Goal: Transaction & Acquisition: Purchase product/service

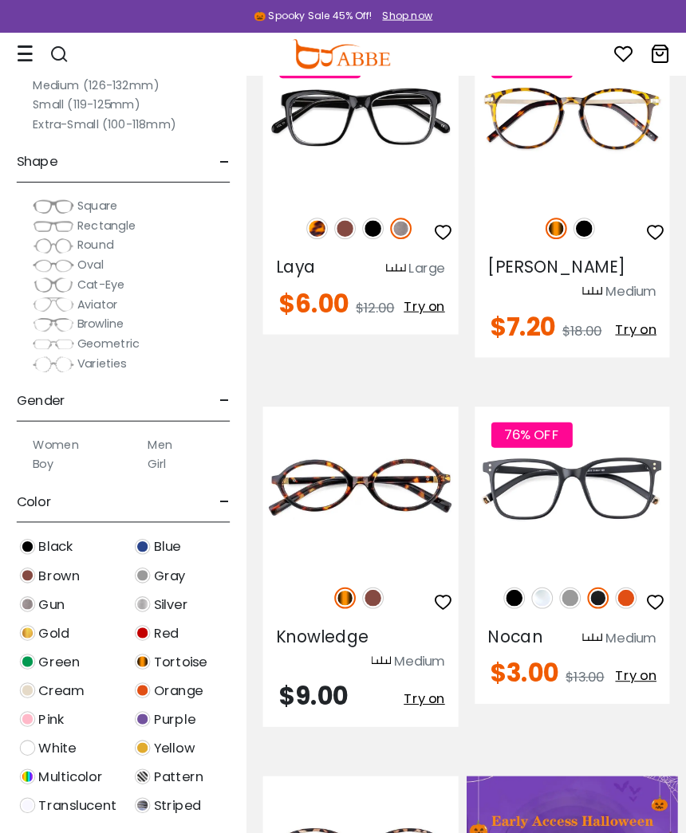
scroll to position [265, 0]
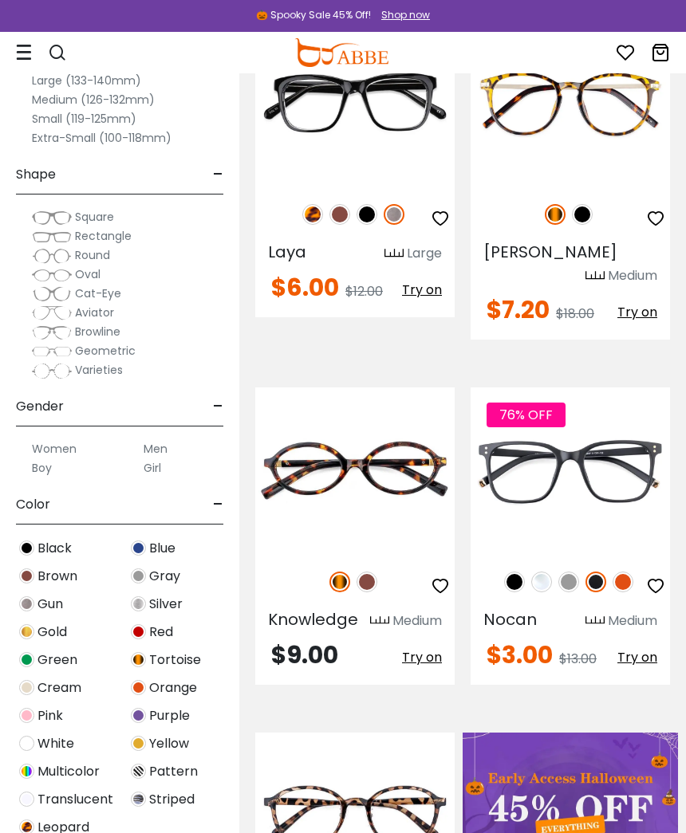
click at [0, 0] on img at bounding box center [0, 0] width 0 height 0
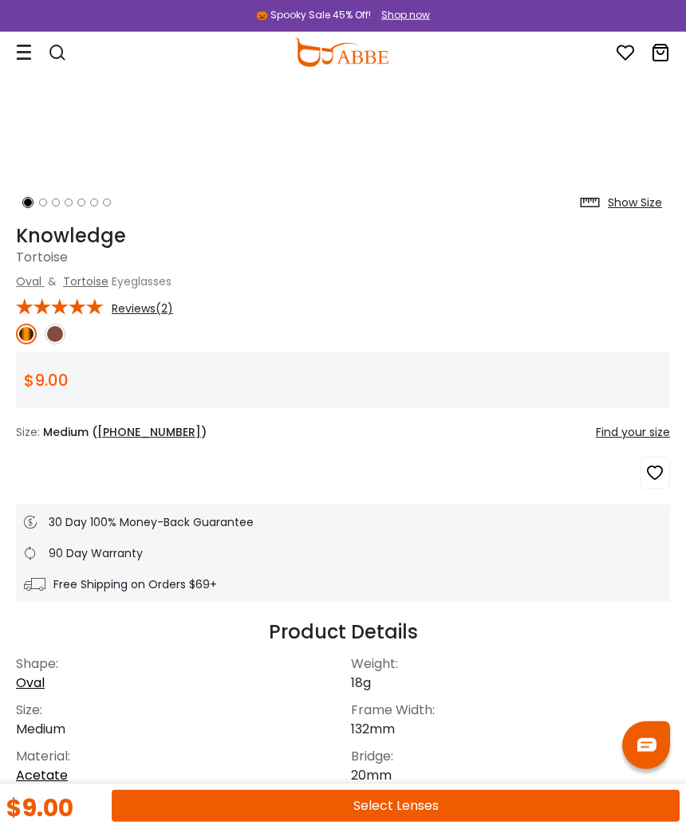
scroll to position [446, 0]
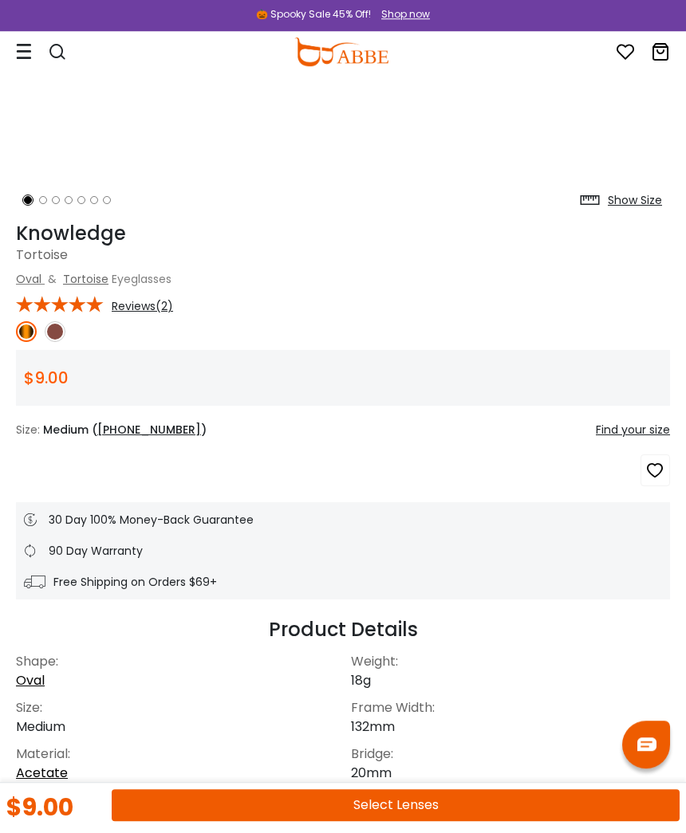
click at [407, 796] on button "Select Lenses" at bounding box center [396, 806] width 568 height 32
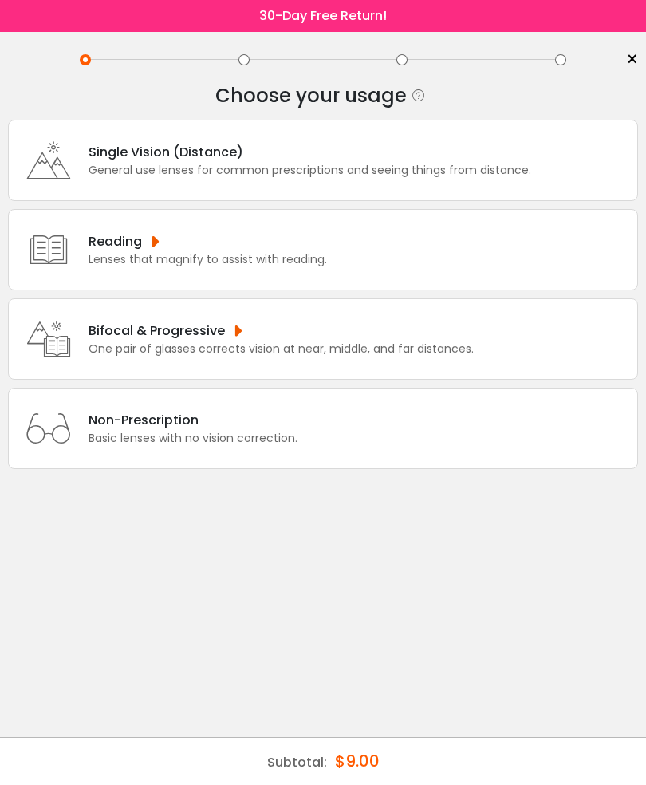
click at [493, 155] on div "Single Vision (Distance)" at bounding box center [309, 152] width 442 height 20
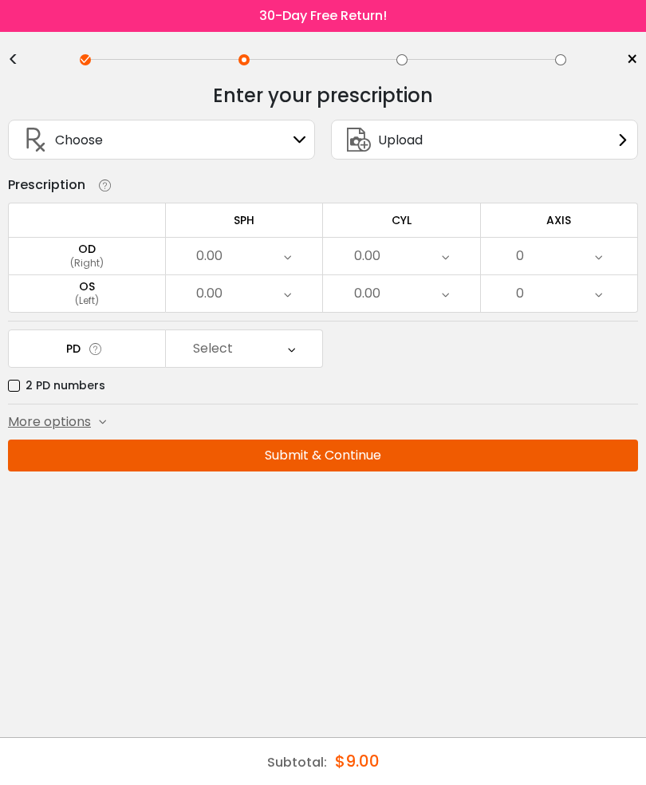
click at [293, 255] on div "0.00" at bounding box center [244, 256] width 157 height 37
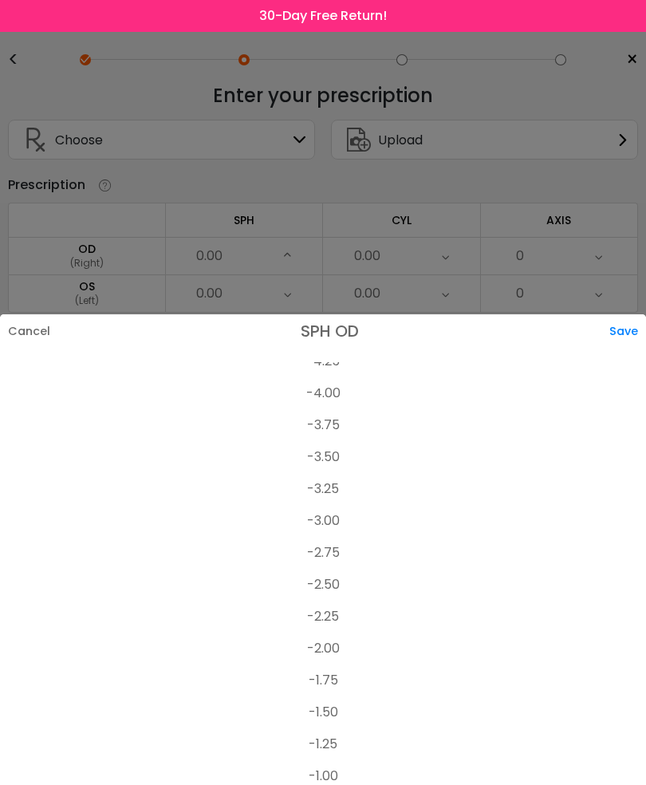
scroll to position [2024, 0]
click at [331, 520] on li "-3.00" at bounding box center [323, 523] width 646 height 32
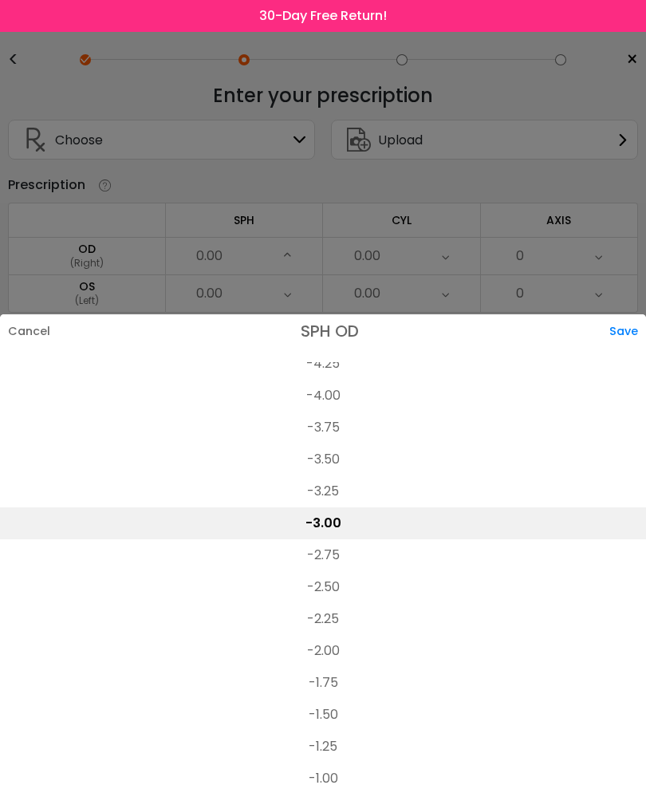
click at [442, 458] on li "-3.50" at bounding box center [323, 459] width 646 height 32
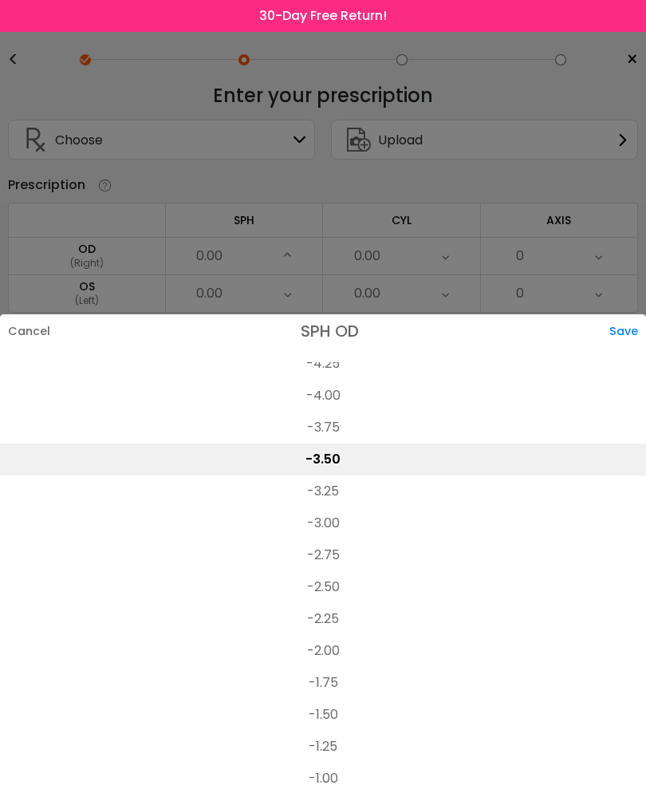
click at [333, 516] on li "-3.00" at bounding box center [323, 523] width 646 height 32
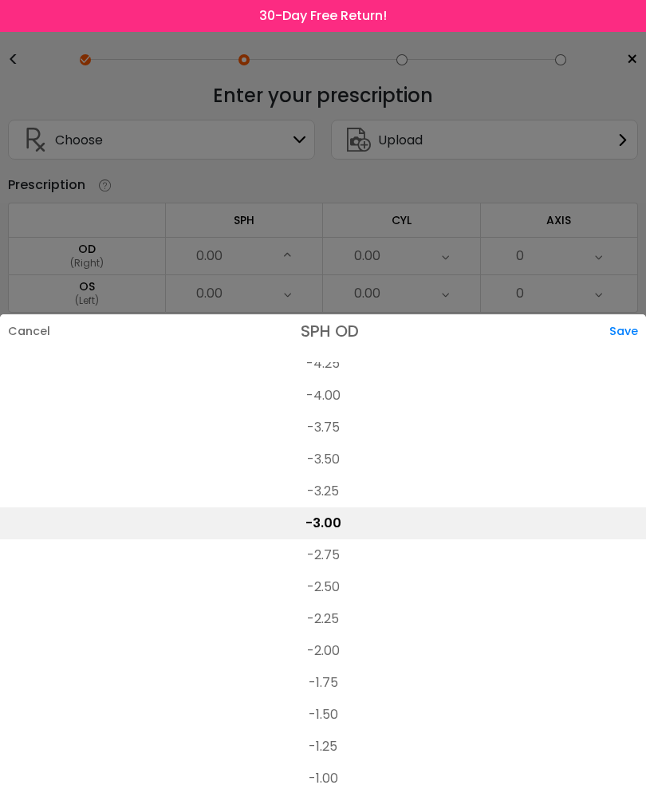
click at [621, 335] on div "Save" at bounding box center [627, 330] width 37 height 33
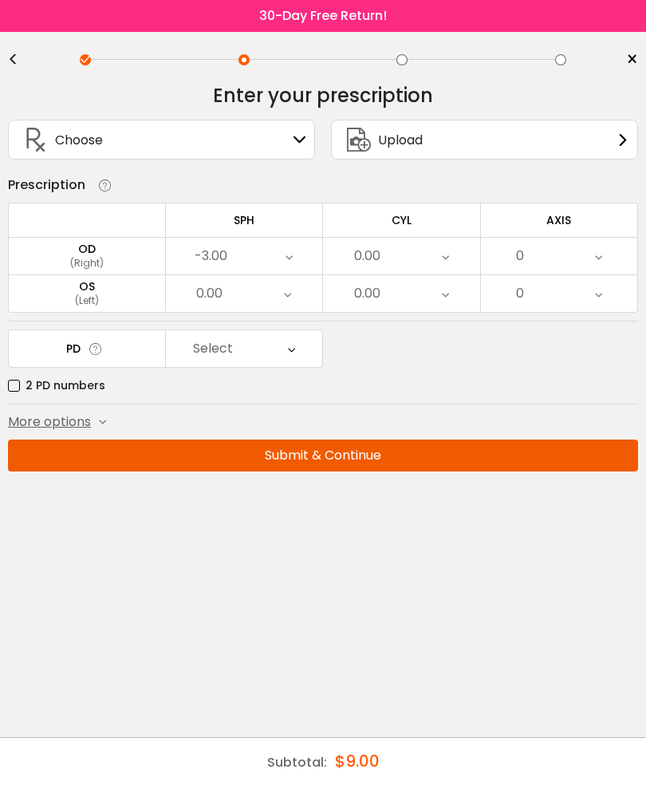
click at [294, 296] on div "0.00" at bounding box center [244, 293] width 157 height 37
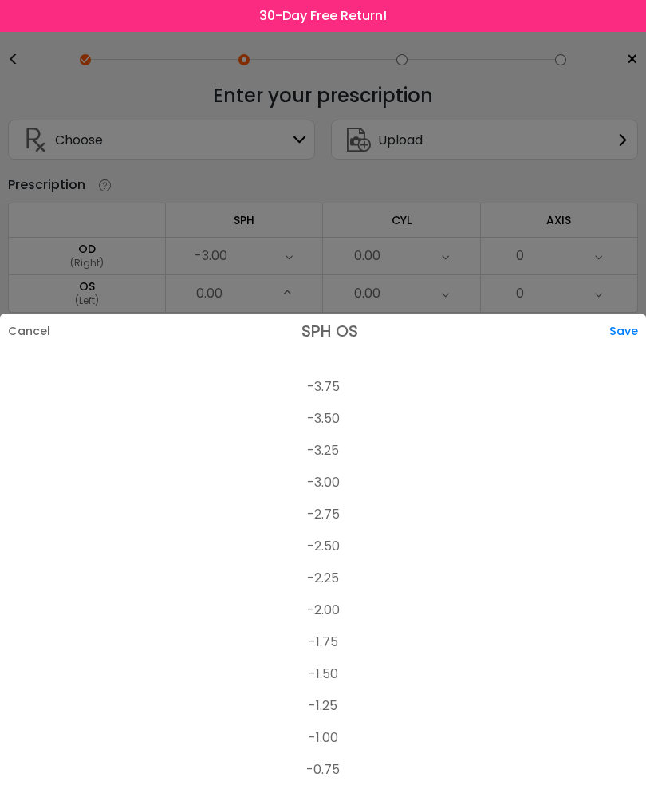
scroll to position [2063, 0]
click at [329, 479] on li "-3.00" at bounding box center [323, 483] width 646 height 32
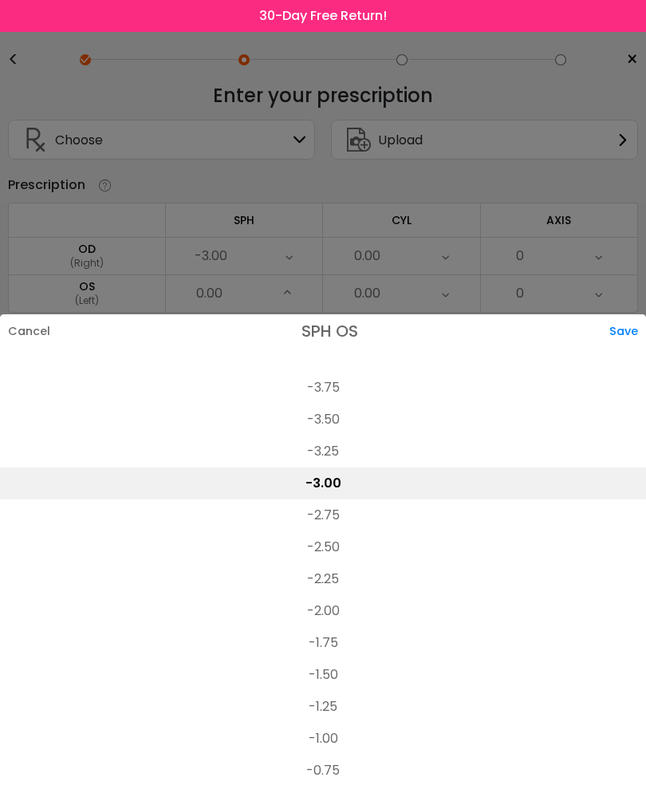
click at [631, 328] on div "Save" at bounding box center [627, 330] width 37 height 33
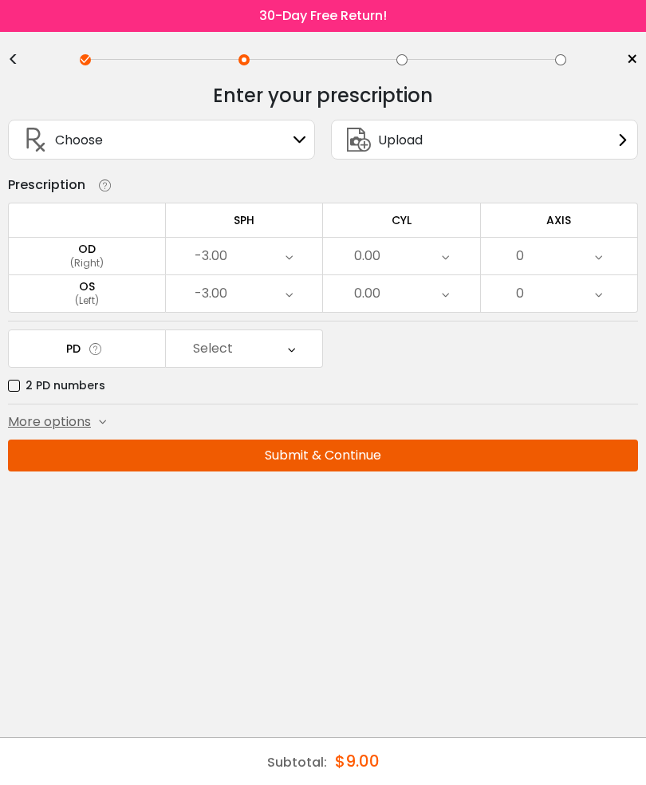
click at [447, 263] on icon at bounding box center [445, 256] width 7 height 37
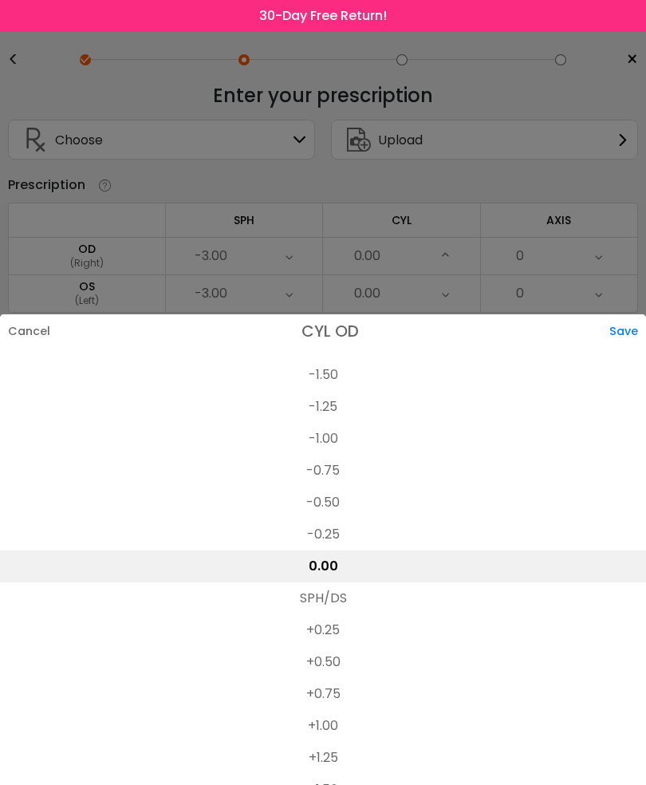
click at [333, 533] on li "-0.25" at bounding box center [323, 534] width 646 height 32
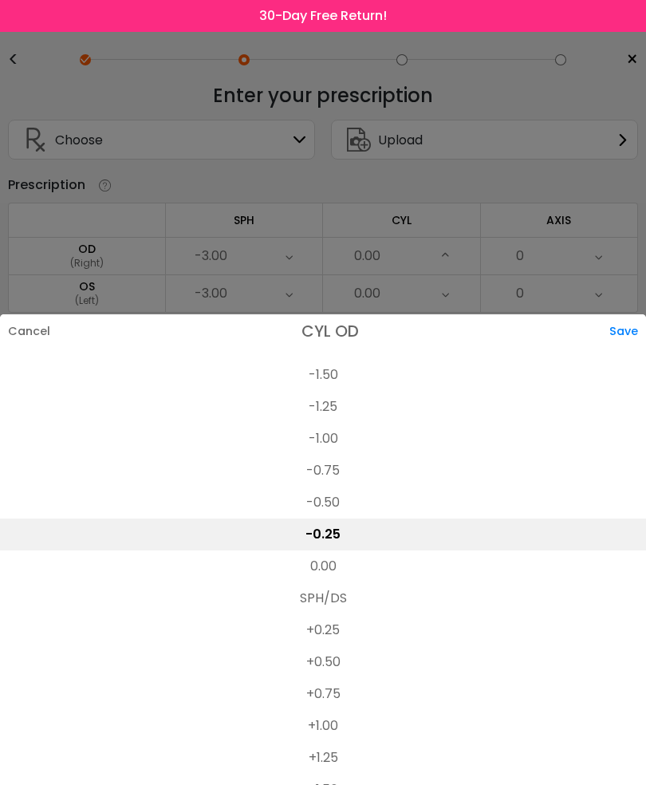
click at [636, 326] on div "Save" at bounding box center [627, 330] width 37 height 33
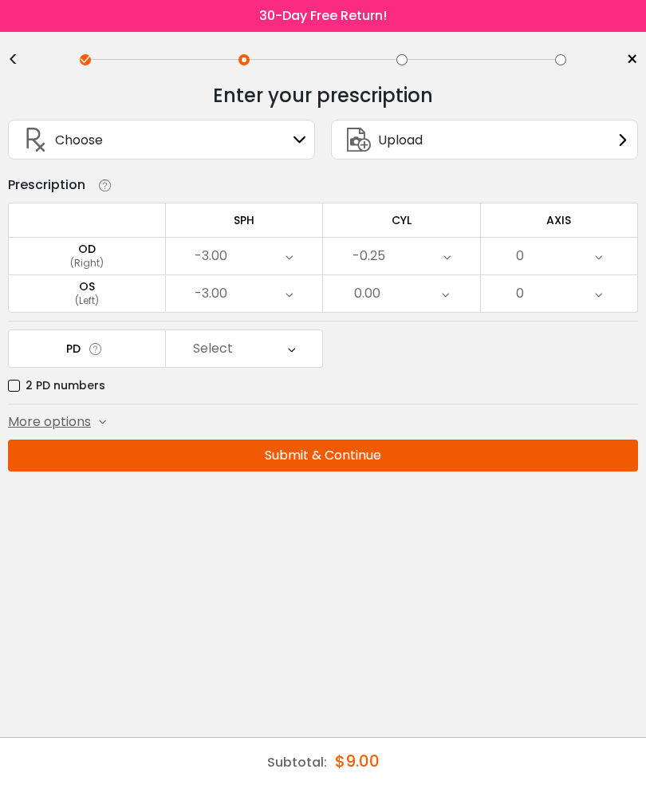
click at [443, 297] on icon at bounding box center [445, 293] width 7 height 37
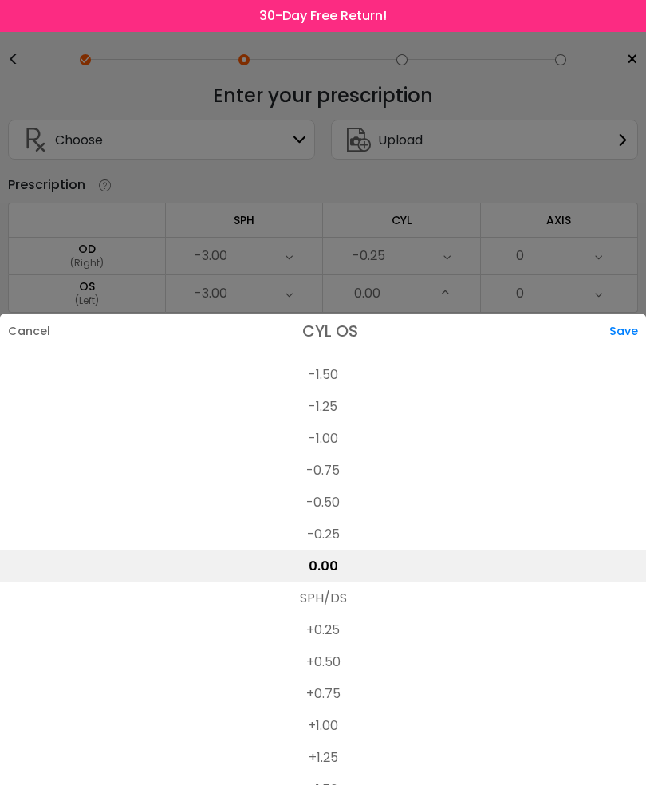
click at [329, 529] on li "-0.25" at bounding box center [323, 534] width 646 height 32
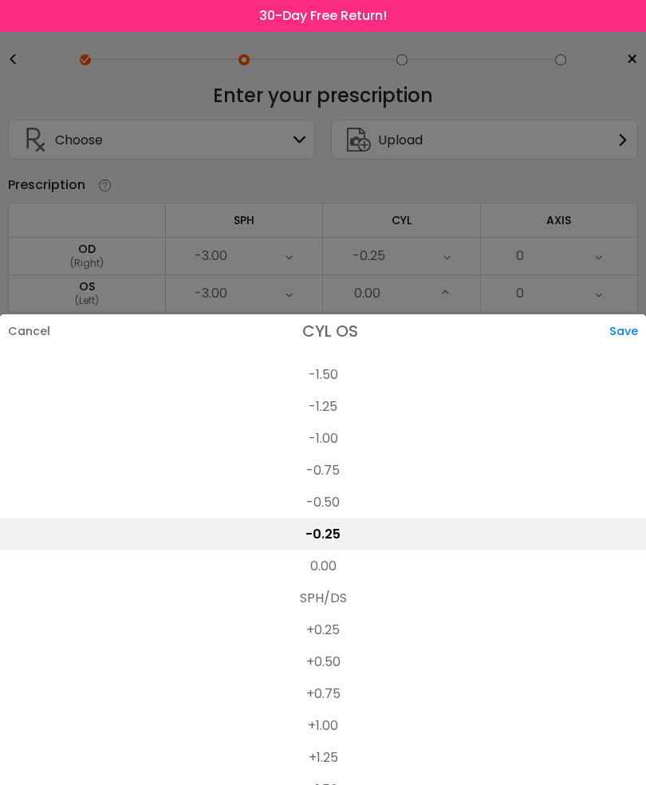
click at [637, 328] on div "Save" at bounding box center [627, 330] width 37 height 33
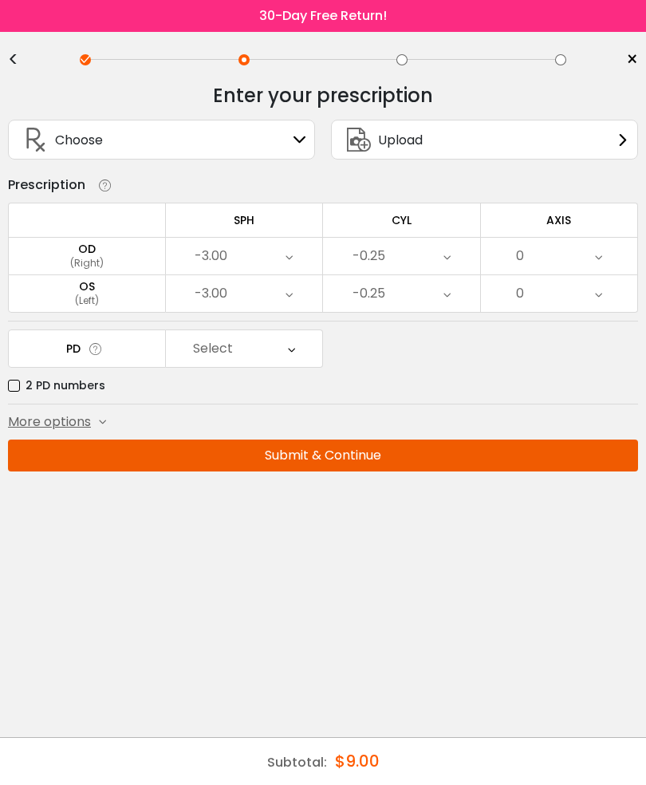
click at [596, 270] on icon at bounding box center [598, 256] width 7 height 37
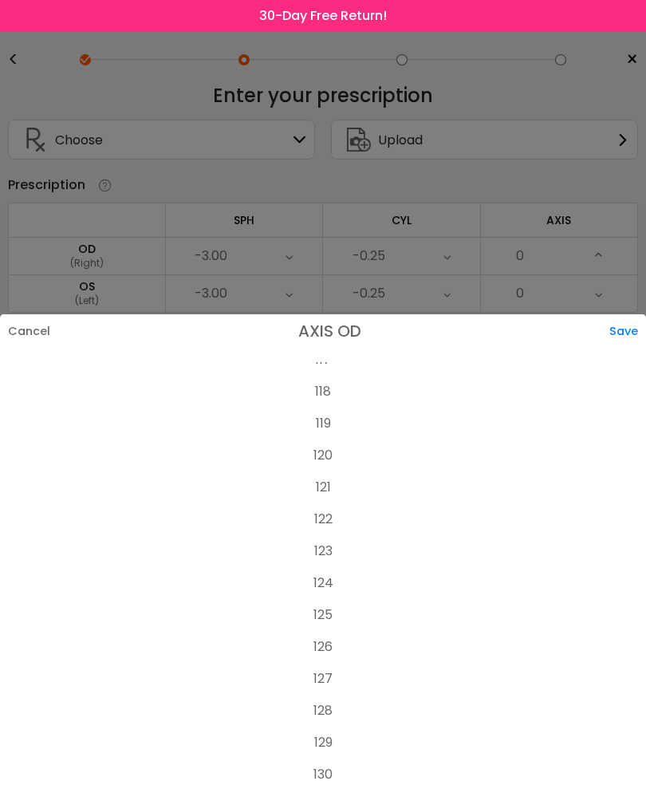
scroll to position [3738, 0]
click at [332, 465] on li "120" at bounding box center [323, 467] width 646 height 32
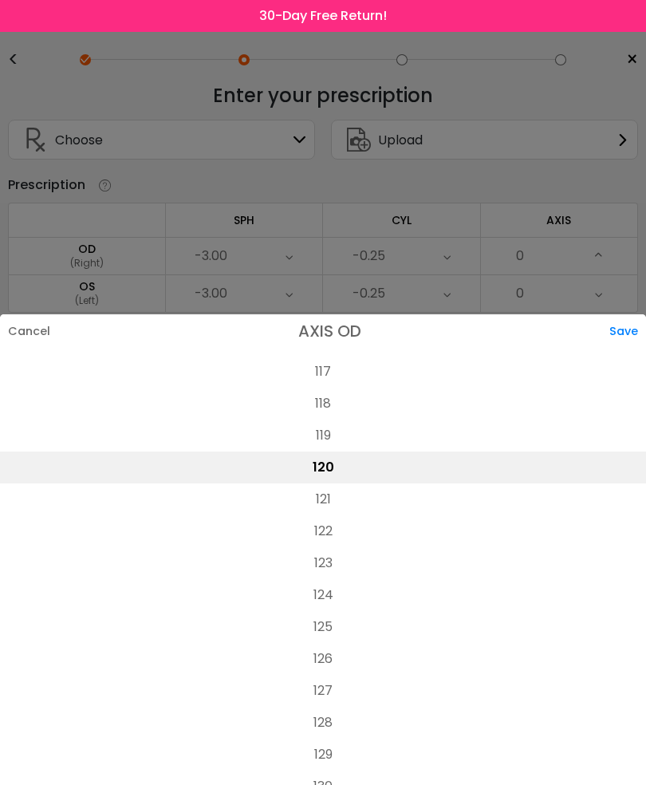
click at [636, 327] on div "Save" at bounding box center [627, 330] width 37 height 33
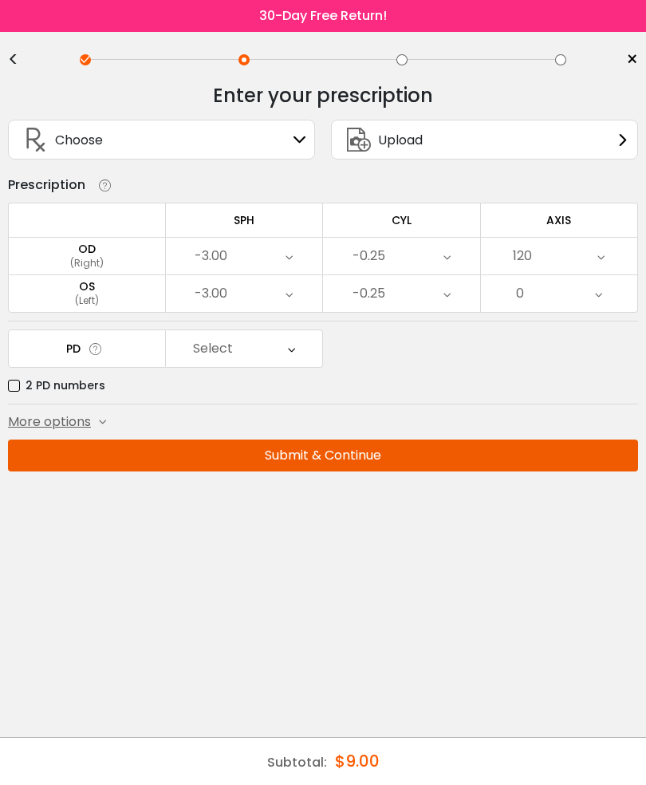
click at [607, 293] on div "0" at bounding box center [559, 293] width 157 height 37
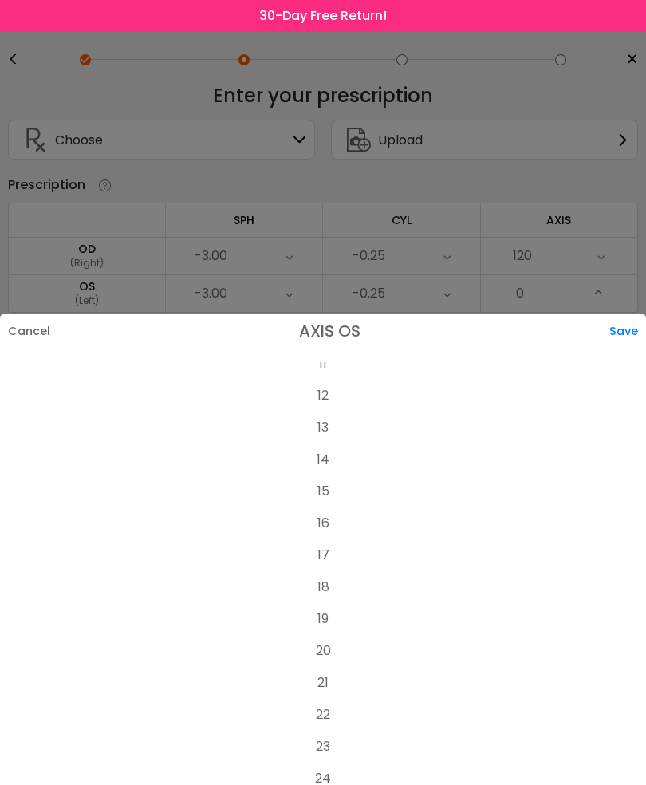
scroll to position [383, 0]
click at [327, 621] on li "20" at bounding box center [323, 632] width 646 height 32
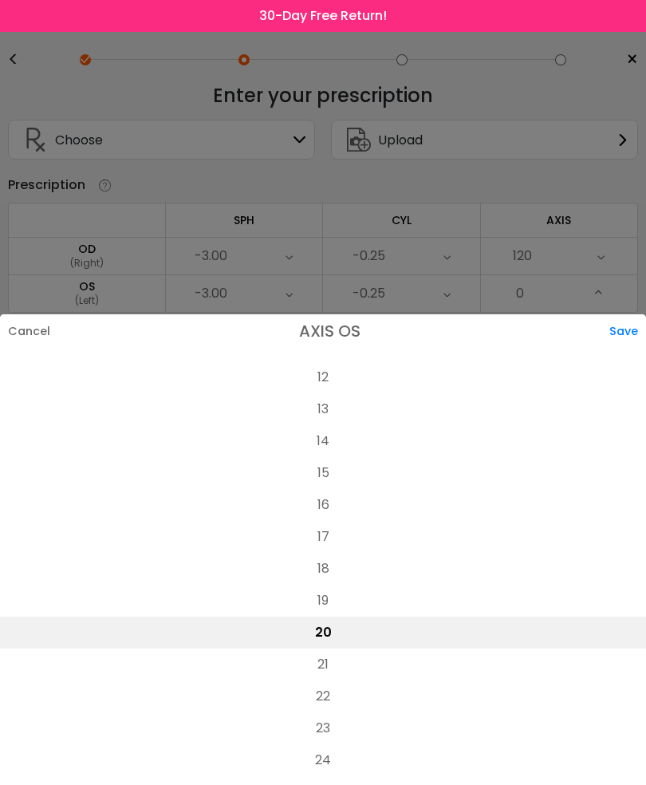
click at [620, 326] on div "Save" at bounding box center [627, 330] width 37 height 33
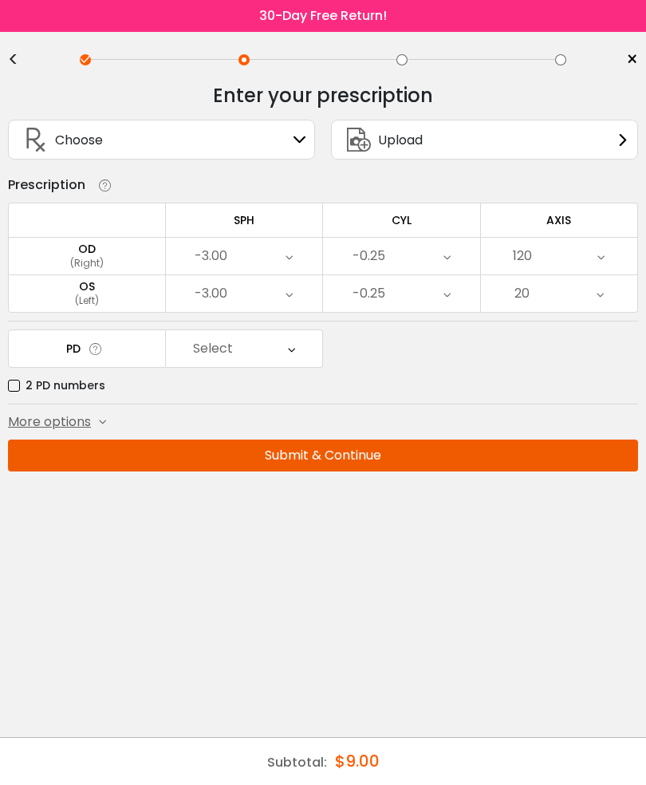
click at [298, 349] on div "Select" at bounding box center [244, 348] width 157 height 37
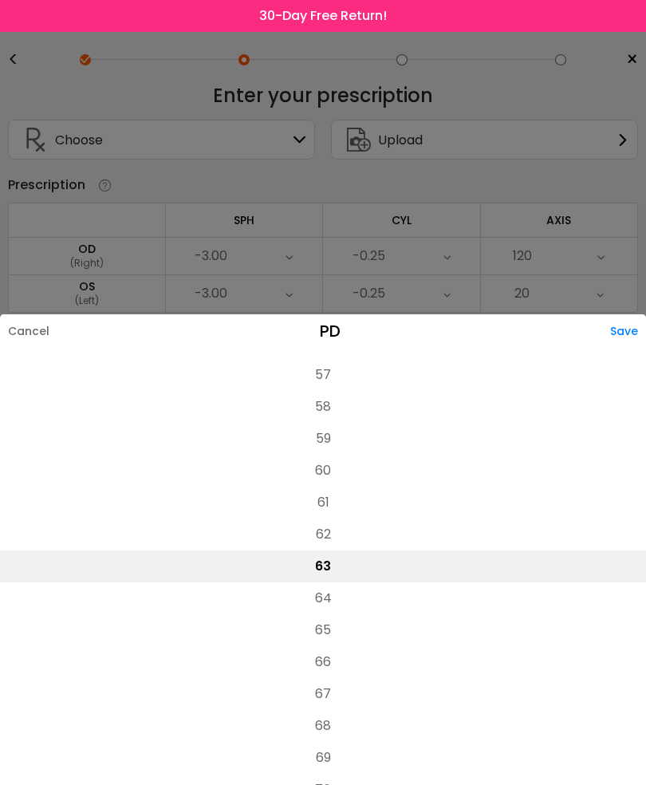
click at [337, 585] on li "64" at bounding box center [323, 598] width 646 height 32
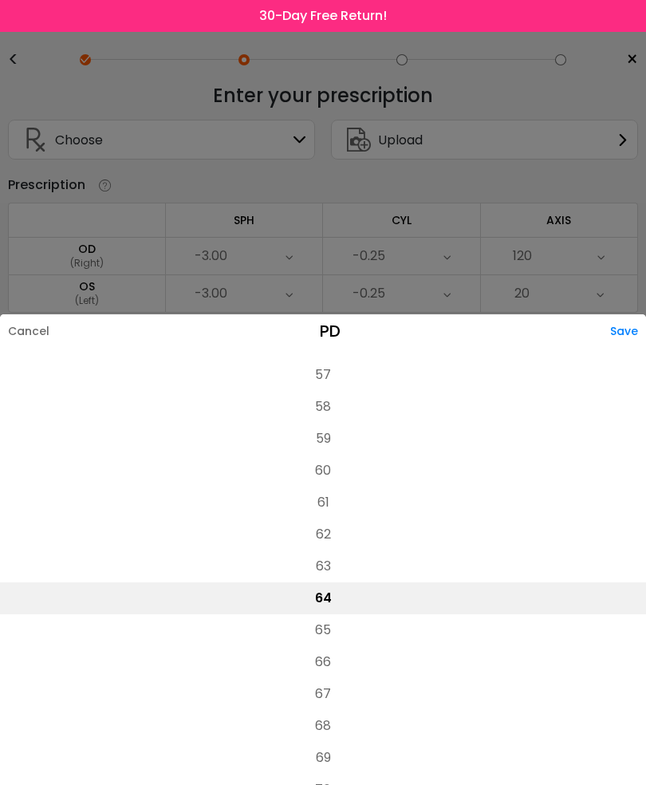
click at [635, 330] on div "Save" at bounding box center [628, 330] width 36 height 33
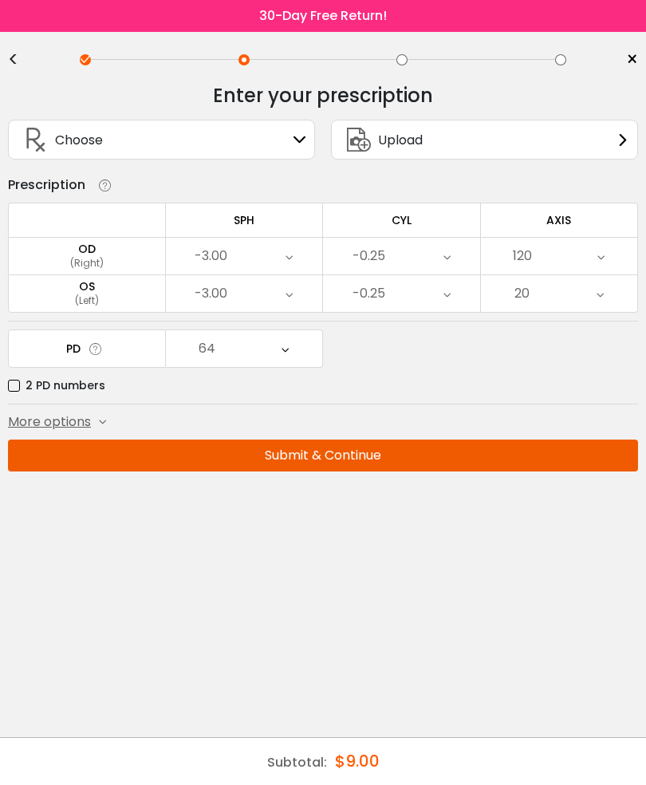
click at [454, 455] on button "Submit & Continue" at bounding box center [323, 455] width 630 height 32
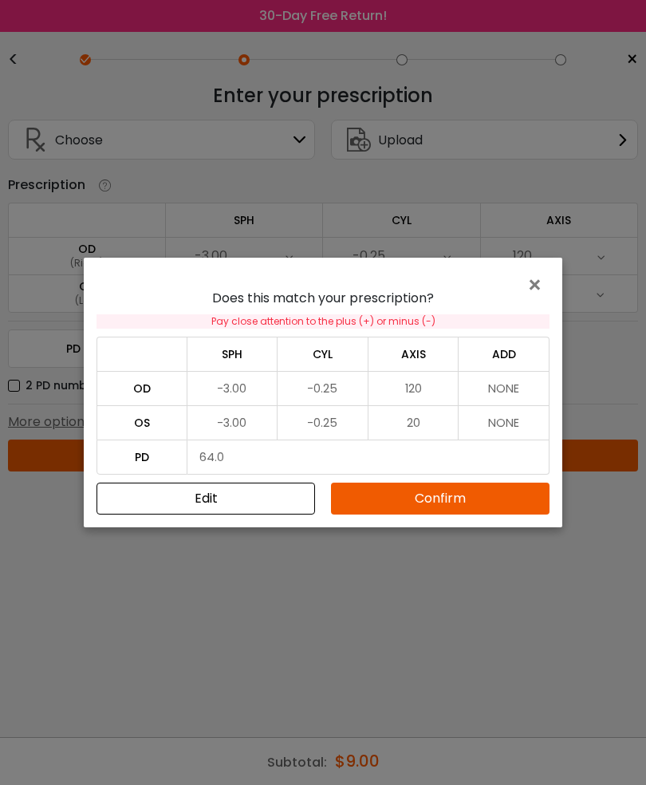
click at [487, 501] on button "Confirm" at bounding box center [440, 498] width 218 height 32
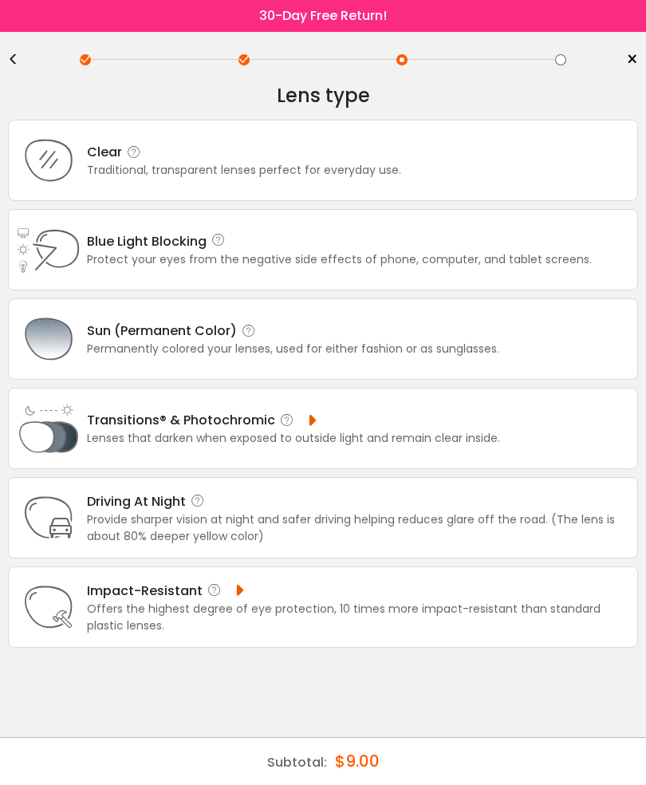
click at [469, 159] on div "Clear Traditional, transparent lenses perfect for everyday use." at bounding box center [323, 160] width 630 height 81
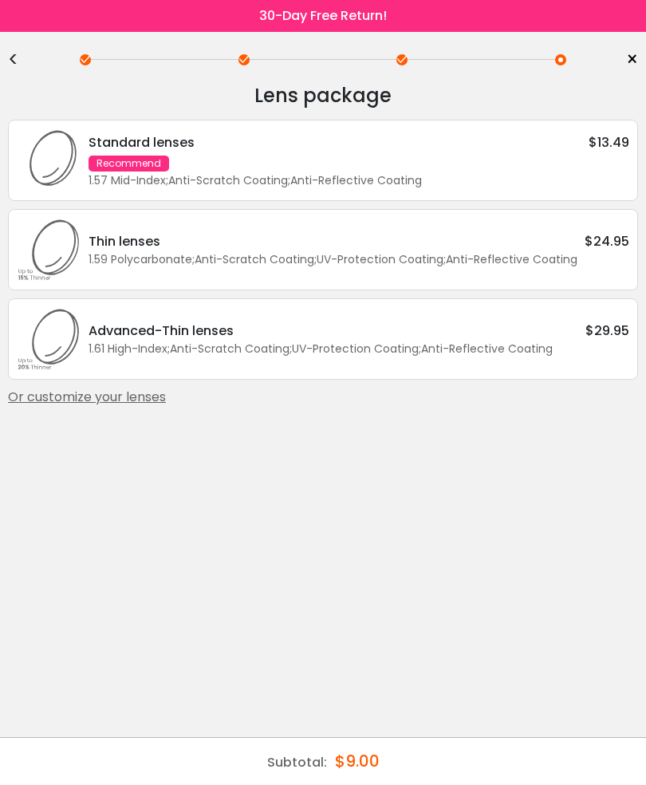
click at [572, 156] on div "Standard lenses $13.49 Recommend 1.57 Mid-Index ; Anti-Scratch Coating ; Anti-R…" at bounding box center [355, 160] width 549 height 57
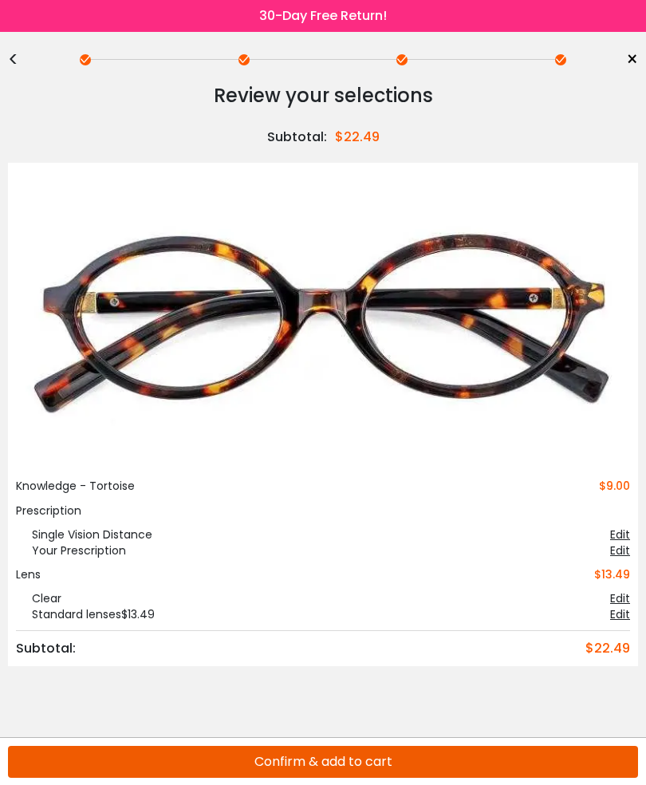
click at [415, 760] on button "Confirm & add to cart" at bounding box center [323, 761] width 630 height 32
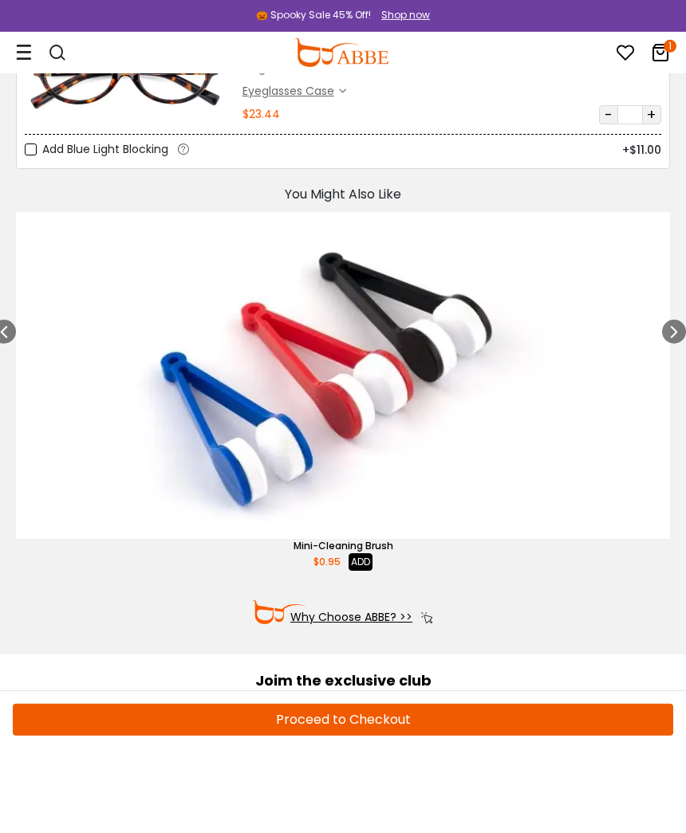
scroll to position [128, 0]
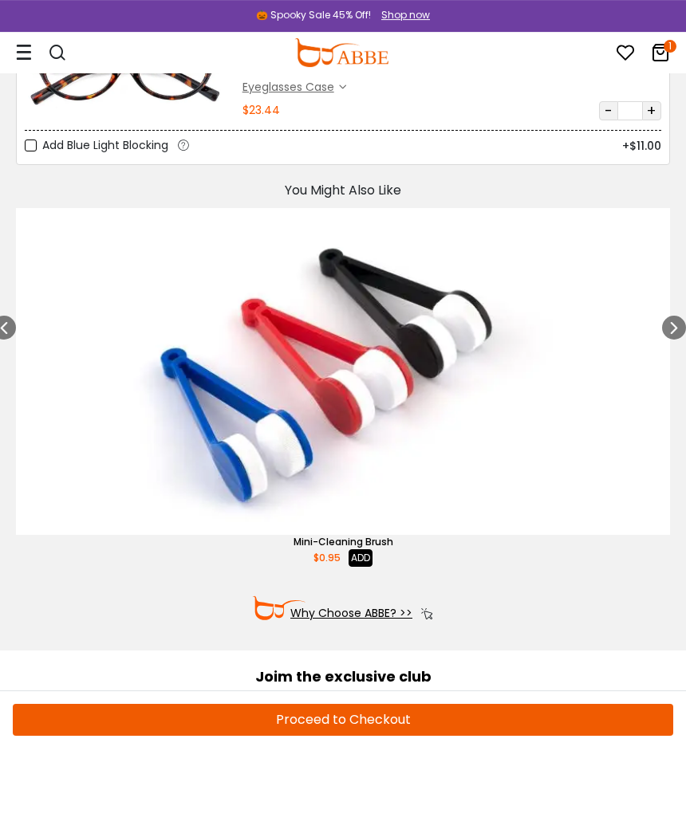
click at [352, 716] on button "Proceed to Checkout" at bounding box center [343, 720] width 660 height 32
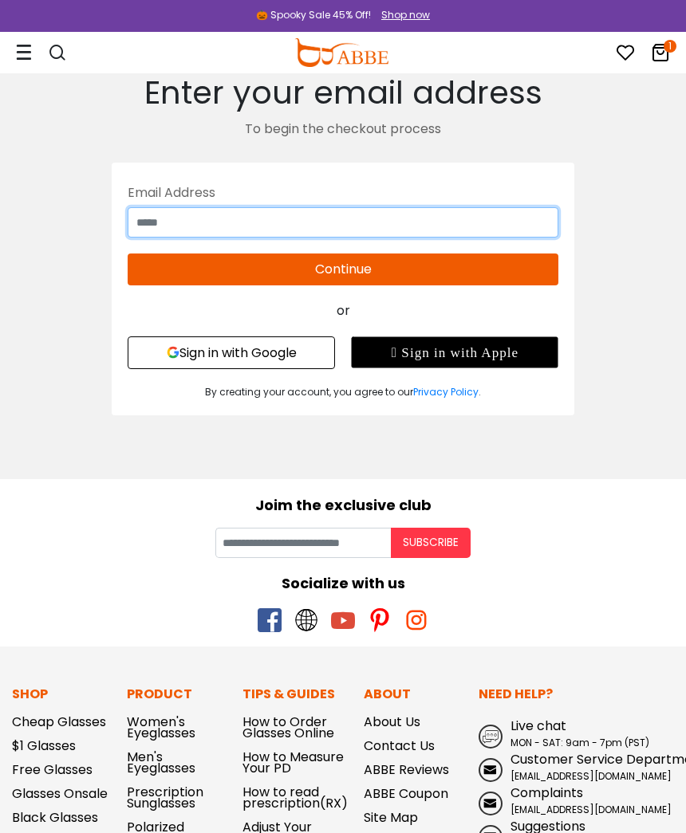
click at [187, 221] on input "text" at bounding box center [343, 222] width 431 height 30
type input "**********"
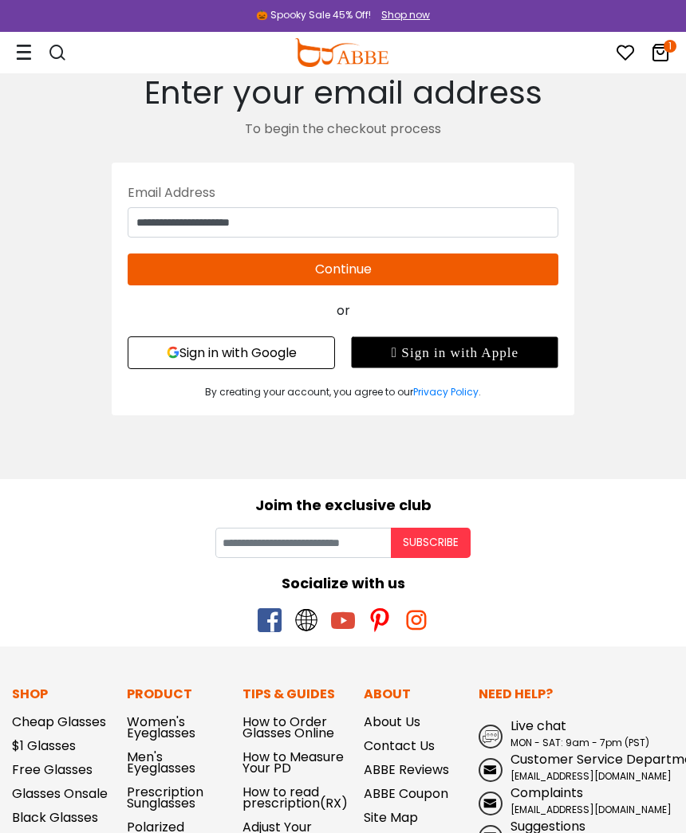
click at [423, 269] on button "Continue" at bounding box center [343, 270] width 431 height 32
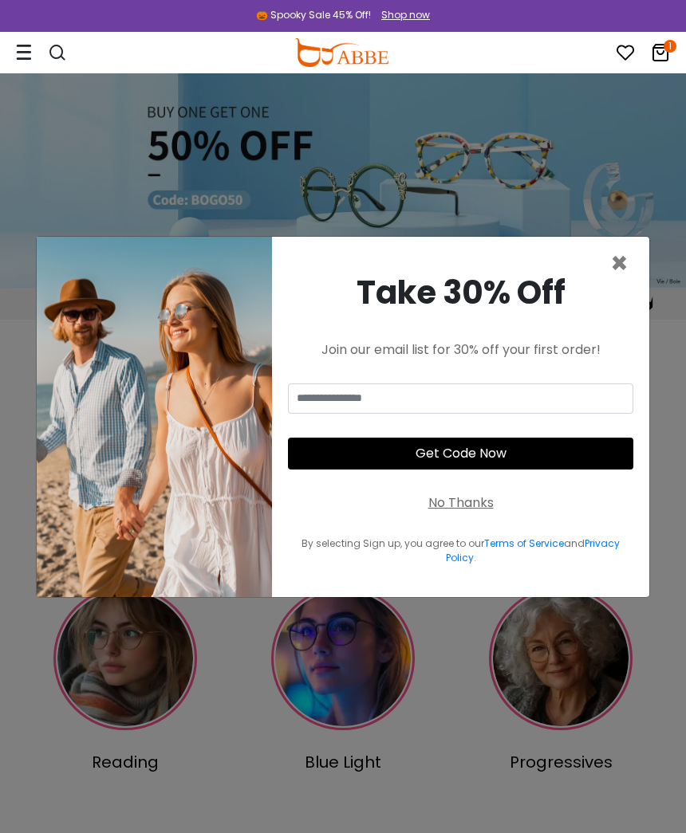
click at [471, 501] on div "No Thanks" at bounding box center [460, 503] width 65 height 19
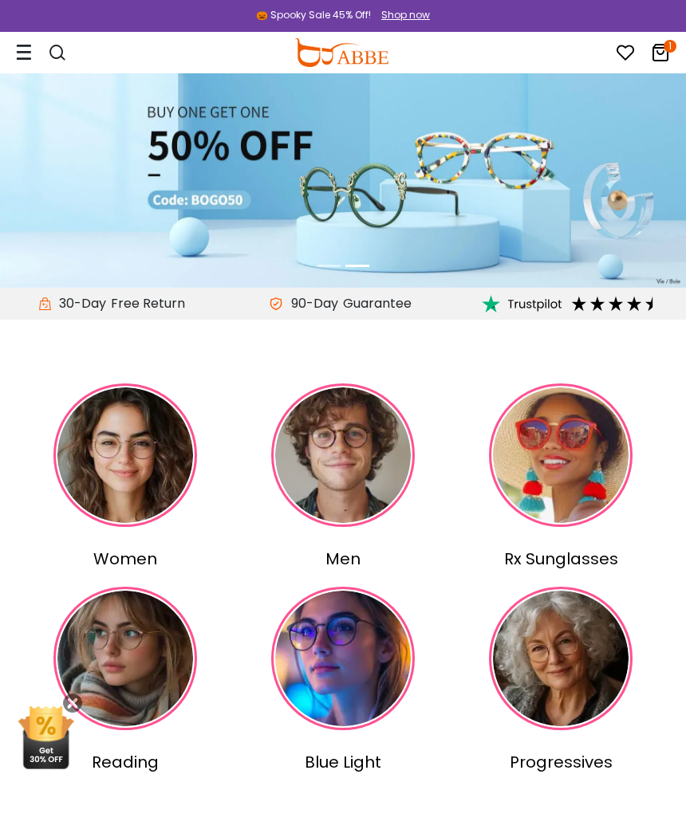
click at [664, 56] on icon at bounding box center [660, 52] width 19 height 19
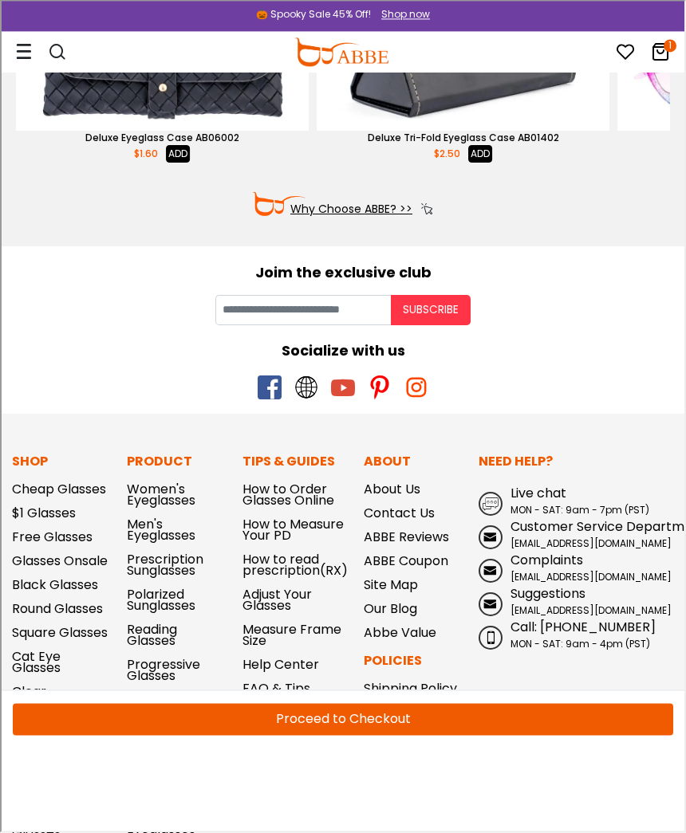
scroll to position [352, 0]
